Goal: Information Seeking & Learning: Learn about a topic

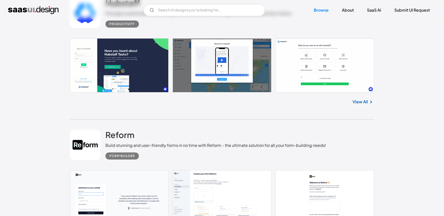
scroll to position [279, 0]
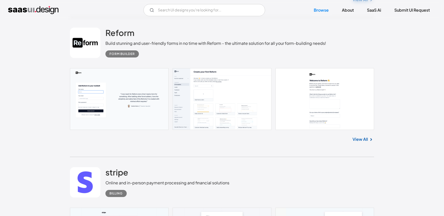
click at [218, 94] on link at bounding box center [222, 99] width 304 height 62
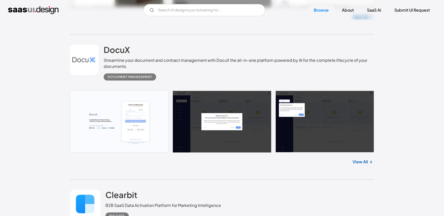
scroll to position [815, 0]
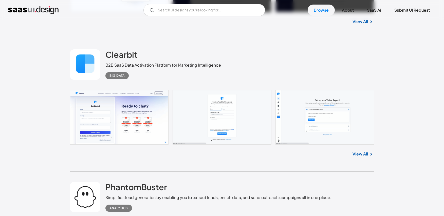
click at [324, 121] on link at bounding box center [222, 117] width 304 height 55
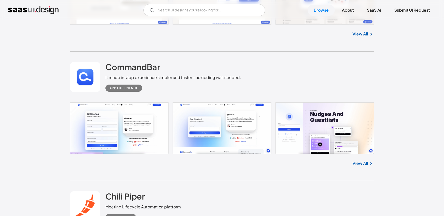
scroll to position [1078, 0]
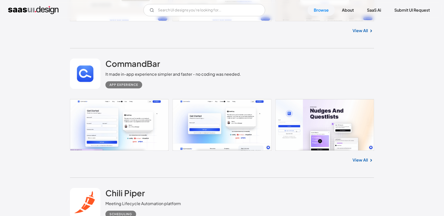
click at [361, 157] on div "View All" at bounding box center [222, 159] width 304 height 17
click at [361, 160] on link "View All" at bounding box center [359, 160] width 15 height 6
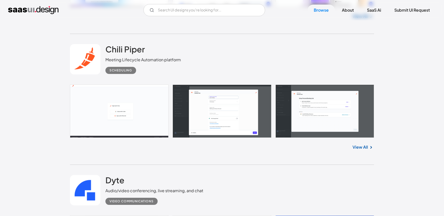
scroll to position [1235, 0]
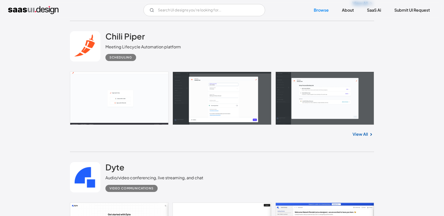
click at [309, 117] on link at bounding box center [222, 98] width 304 height 53
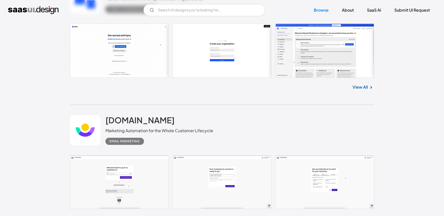
scroll to position [1412, 0]
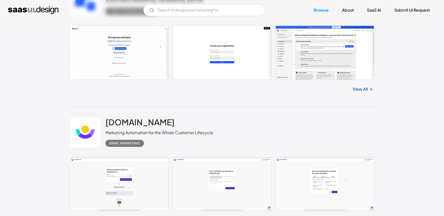
click at [360, 69] on link at bounding box center [222, 53] width 304 height 54
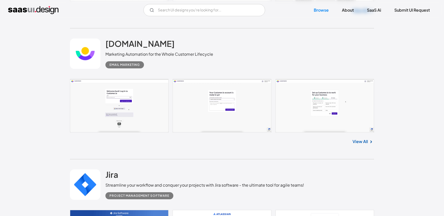
scroll to position [1493, 0]
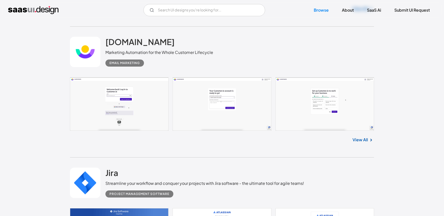
click at [299, 119] on link at bounding box center [222, 103] width 304 height 53
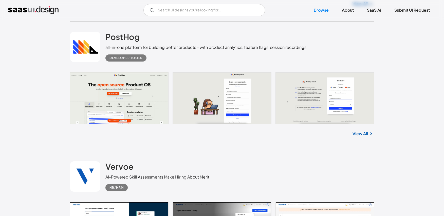
scroll to position [1777, 0]
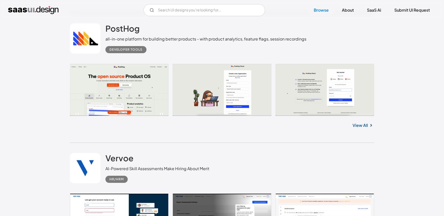
click at [317, 84] on link at bounding box center [222, 90] width 304 height 52
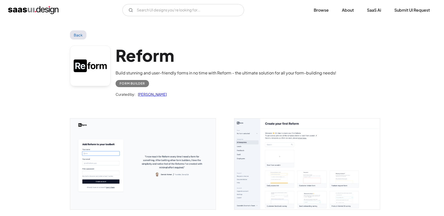
click at [146, 154] on img "open lightbox" at bounding box center [142, 164] width 145 height 91
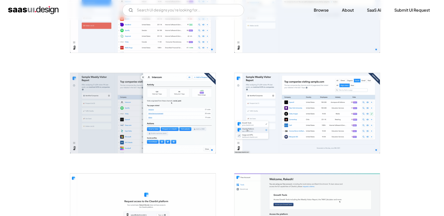
scroll to position [374, 0]
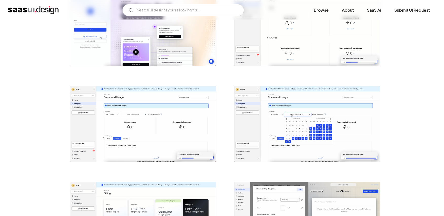
scroll to position [251, 0]
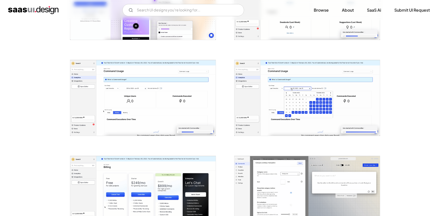
click at [104, 101] on img "open lightbox" at bounding box center [142, 98] width 145 height 76
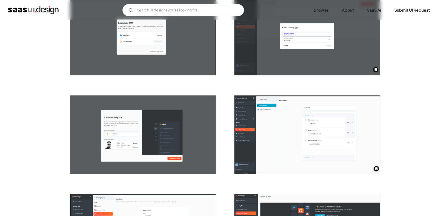
scroll to position [521, 0]
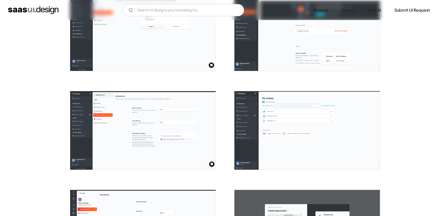
click at [105, 114] on img "open lightbox" at bounding box center [142, 130] width 145 height 78
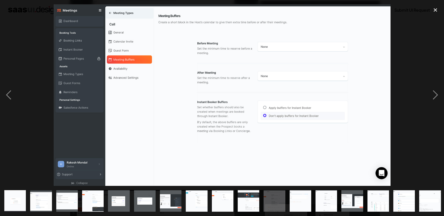
click at [212, 203] on img "show item 9 of 23" at bounding box center [222, 201] width 40 height 22
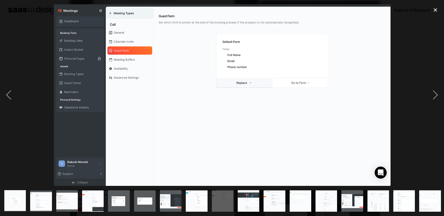
click at [206, 202] on img "show item 8 of 23" at bounding box center [197, 201] width 40 height 22
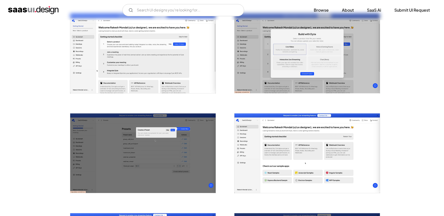
scroll to position [204, 0]
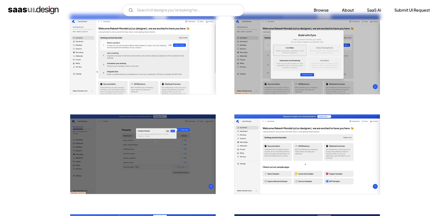
click at [167, 46] on img "open lightbox" at bounding box center [142, 55] width 145 height 80
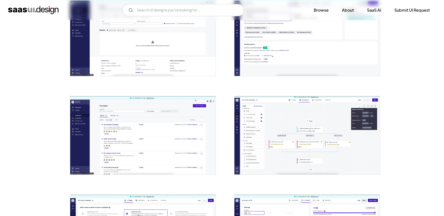
scroll to position [427, 0]
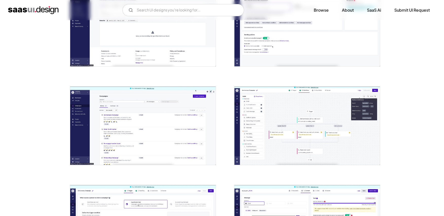
click at [111, 119] on img "open lightbox" at bounding box center [142, 126] width 145 height 78
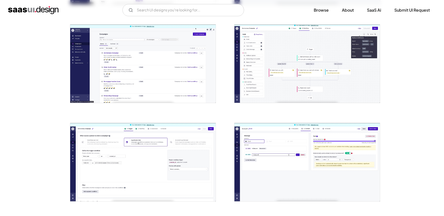
scroll to position [576, 0]
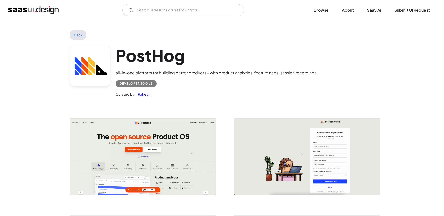
scroll to position [337, 0]
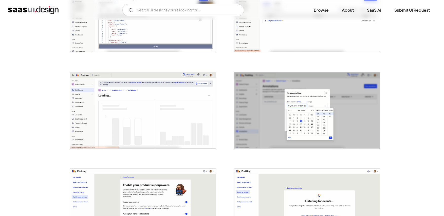
click at [205, 91] on img "open lightbox" at bounding box center [142, 110] width 145 height 77
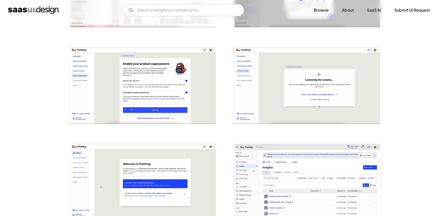
scroll to position [469, 0]
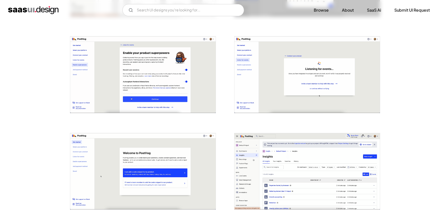
click at [333, 81] on img "open lightbox" at bounding box center [306, 74] width 145 height 77
